Goal: Task Accomplishment & Management: Complete application form

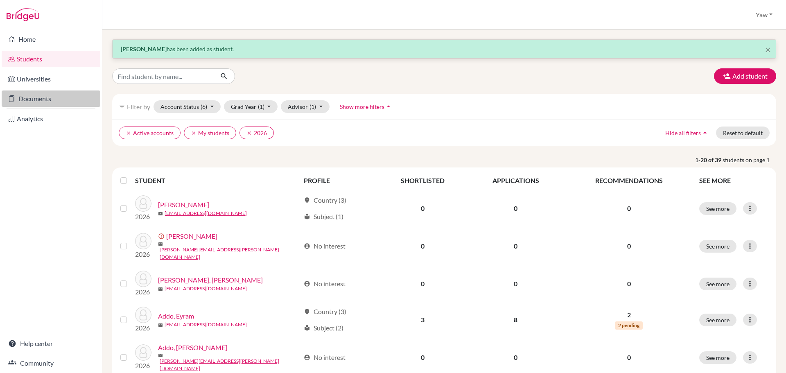
click at [46, 93] on link "Documents" at bounding box center [51, 98] width 99 height 16
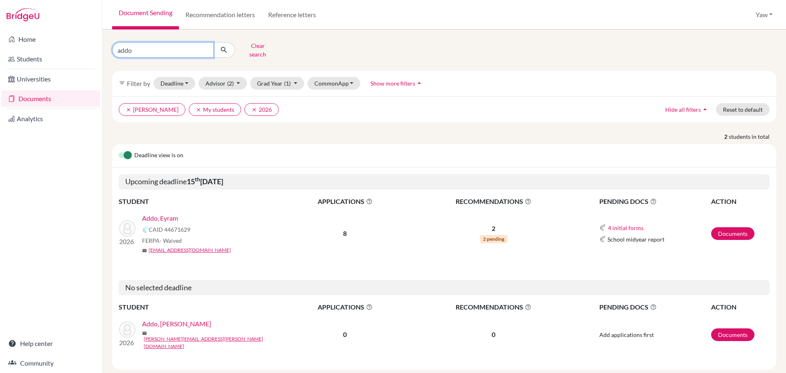
click at [205, 46] on input "addo" at bounding box center [163, 50] width 102 height 16
type input "ansah"
click button "submit" at bounding box center [224, 50] width 22 height 16
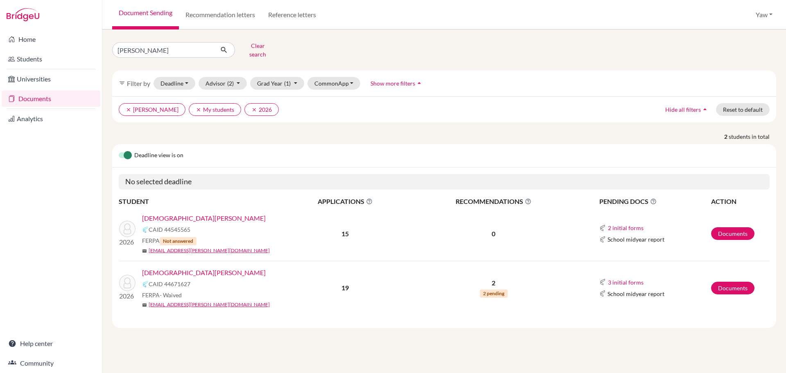
click at [170, 268] on link "Ansah, Ewura Amma" at bounding box center [204, 273] width 124 height 10
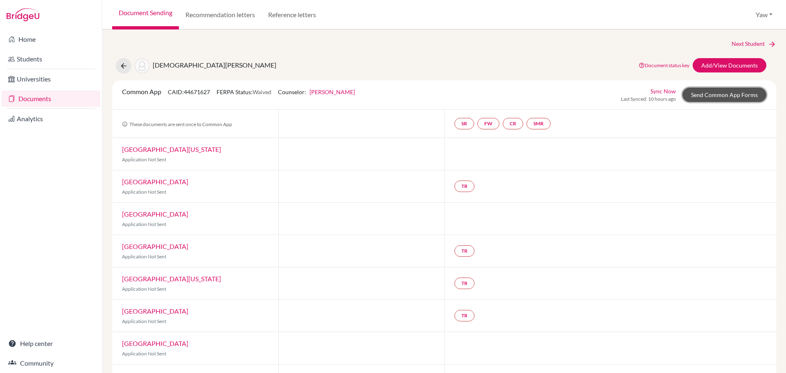
click at [704, 96] on link "Send Common App Forms" at bounding box center [725, 95] width 84 height 14
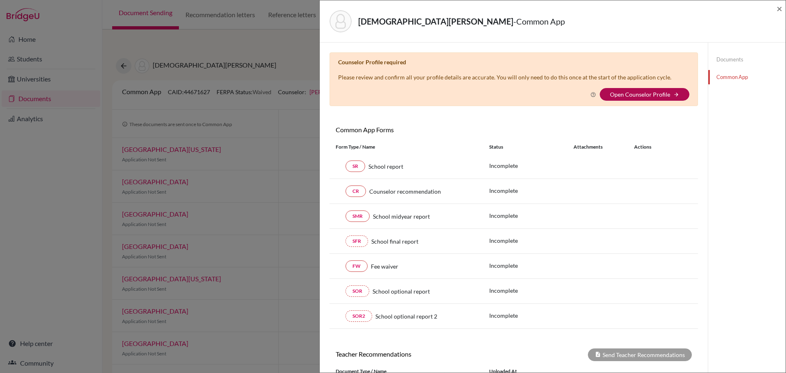
click at [633, 92] on link "Open Counselor Profile" at bounding box center [640, 94] width 60 height 7
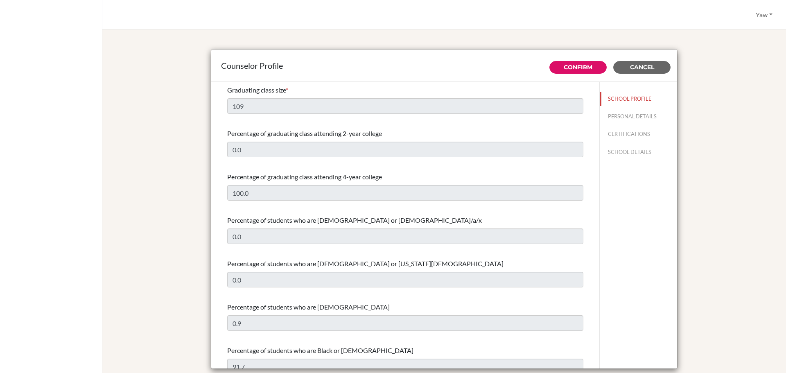
select select "1"
select select "313639"
click at [626, 116] on button "PERSONAL DETAILS" at bounding box center [638, 116] width 77 height 14
type input "Yaw"
type input "[PERSON_NAME]"
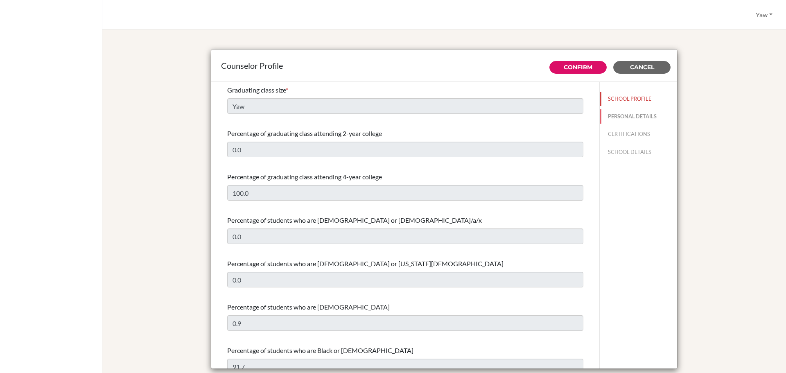
type input "Advisor"
type input "233.0555148279"
type input "yaw.fosukorankye@icsghana.info"
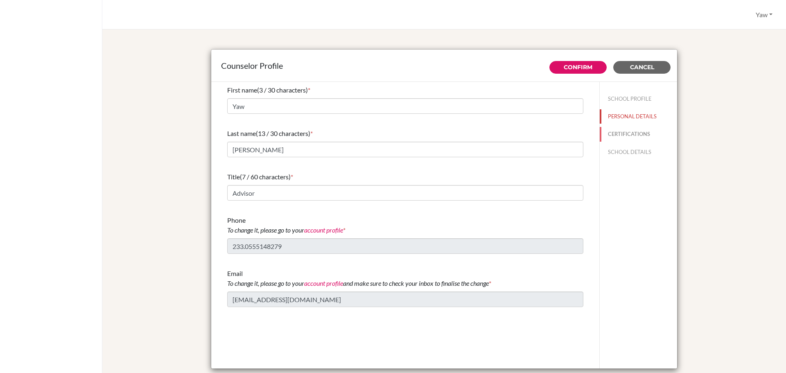
click at [631, 127] on button "CERTIFICATIONS" at bounding box center [638, 134] width 77 height 14
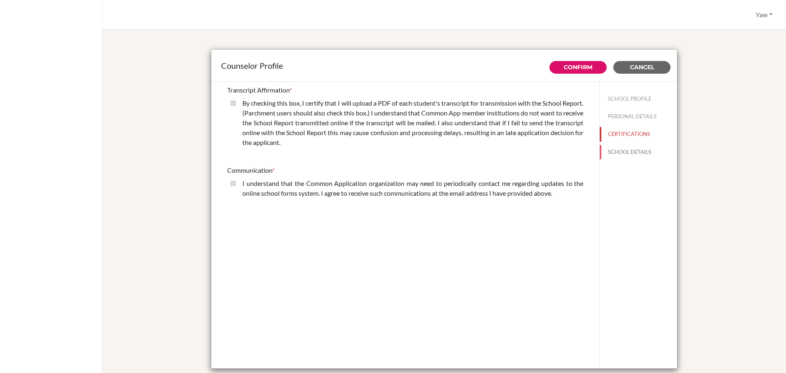
click at [630, 151] on button "SCHOOL DETAILS" at bounding box center [638, 152] width 77 height 14
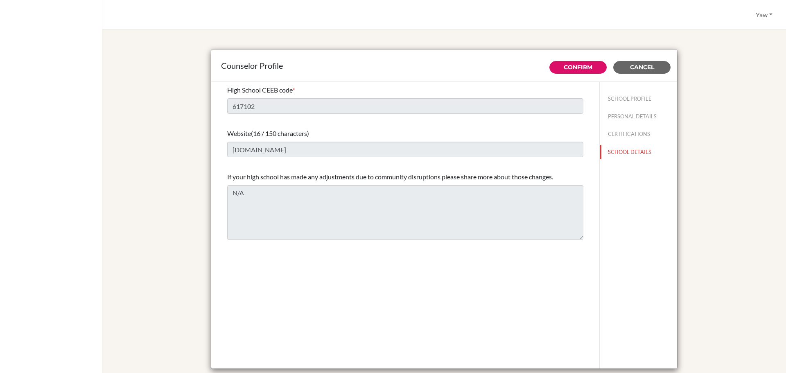
click at [687, 70] on div "Counselor Profile Confirm Cancel High School CEEB code * 617102 Website (16 / 1…" at bounding box center [444, 209] width 664 height 341
click at [644, 68] on span "Cancel" at bounding box center [642, 66] width 24 height 7
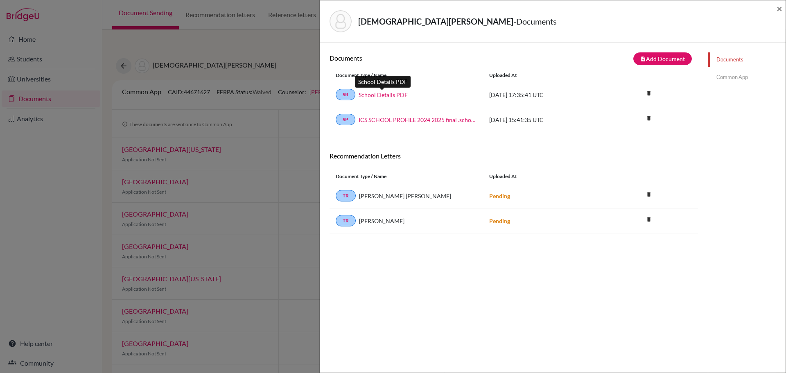
click at [387, 91] on link "School Details PDF" at bounding box center [383, 94] width 49 height 9
click at [662, 55] on button "note_add Add Document" at bounding box center [662, 58] width 59 height 13
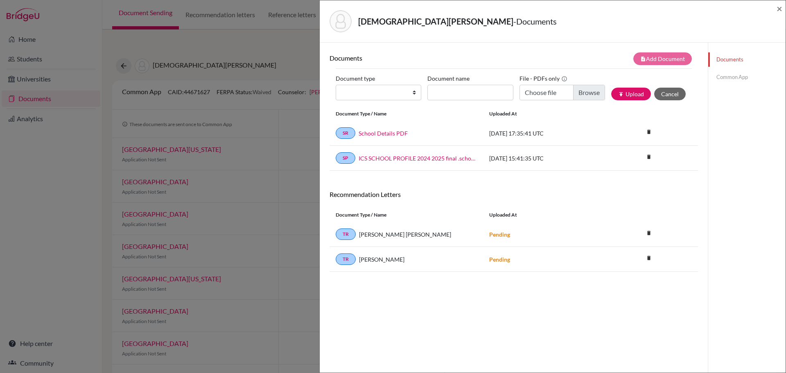
click at [727, 76] on link "Common App" at bounding box center [746, 77] width 77 height 14
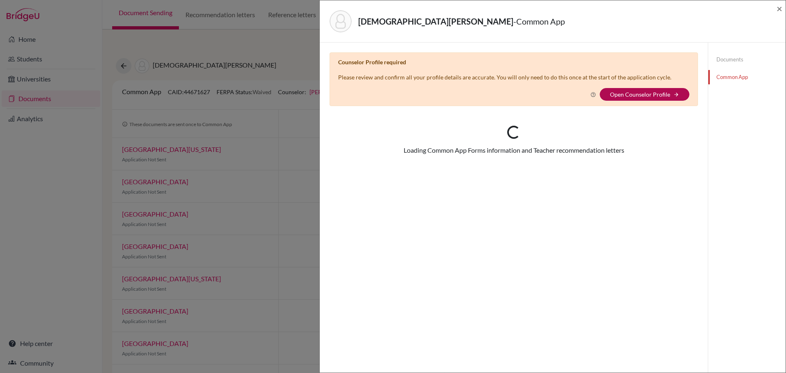
click at [635, 92] on link "Open Counselor Profile" at bounding box center [640, 94] width 60 height 7
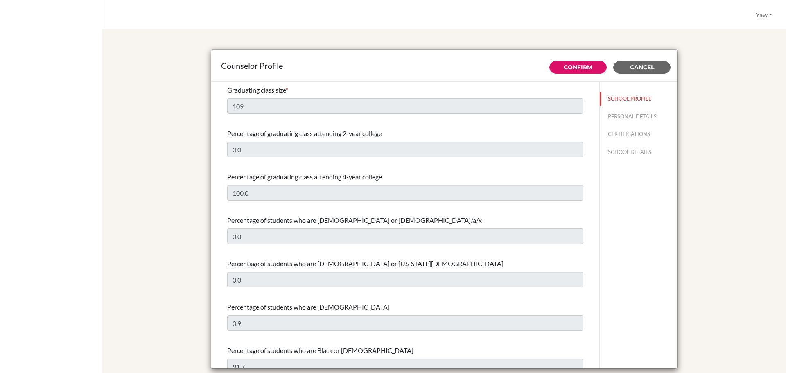
select select "1"
select select "313639"
drag, startPoint x: 647, startPoint y: 67, endPoint x: 650, endPoint y: 71, distance: 5.6
click at [649, 70] on span "Cancel" at bounding box center [642, 66] width 24 height 7
click at [635, 67] on span "Cancel" at bounding box center [642, 66] width 24 height 7
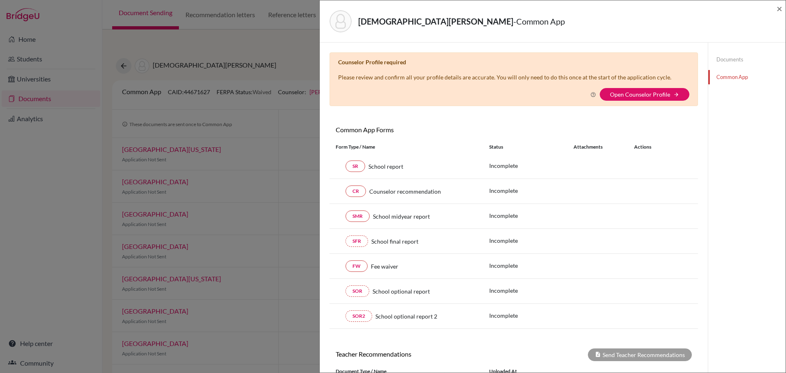
drag, startPoint x: 91, startPoint y: 170, endPoint x: 83, endPoint y: 173, distance: 8.3
click at [88, 172] on div "[PERSON_NAME] Amma - Common App × × Counselor Profile required Please review an…" at bounding box center [393, 186] width 786 height 373
click at [780, 7] on span "×" at bounding box center [780, 8] width 6 height 12
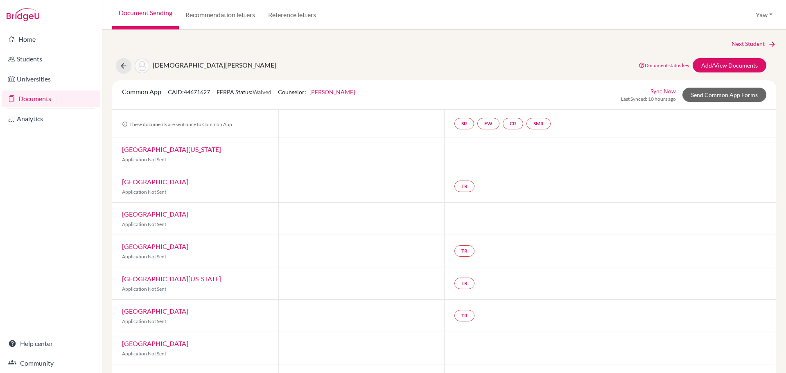
click at [344, 90] on link "[PERSON_NAME]" at bounding box center [332, 91] width 45 height 7
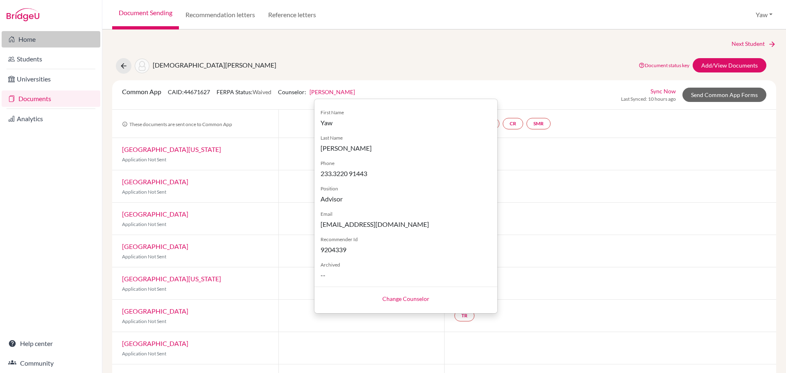
click at [31, 38] on link "Home" at bounding box center [51, 39] width 99 height 16
